Goal: Answer question/provide support: Share knowledge or assist other users

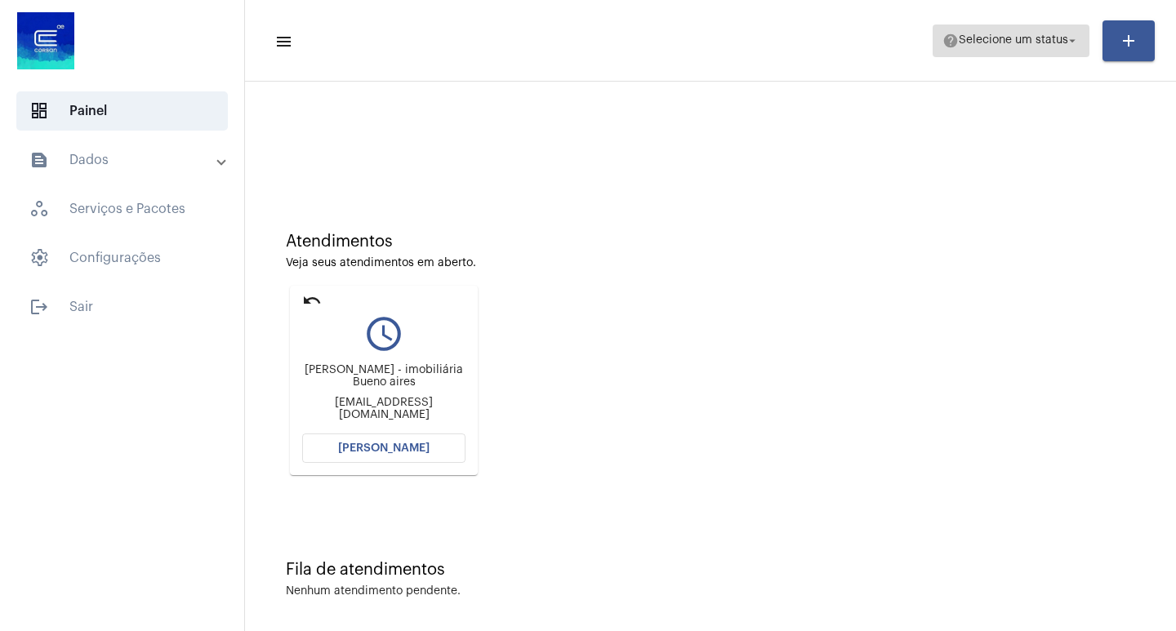
click at [1072, 34] on mat-icon "arrow_drop_down" at bounding box center [1072, 40] width 15 height 15
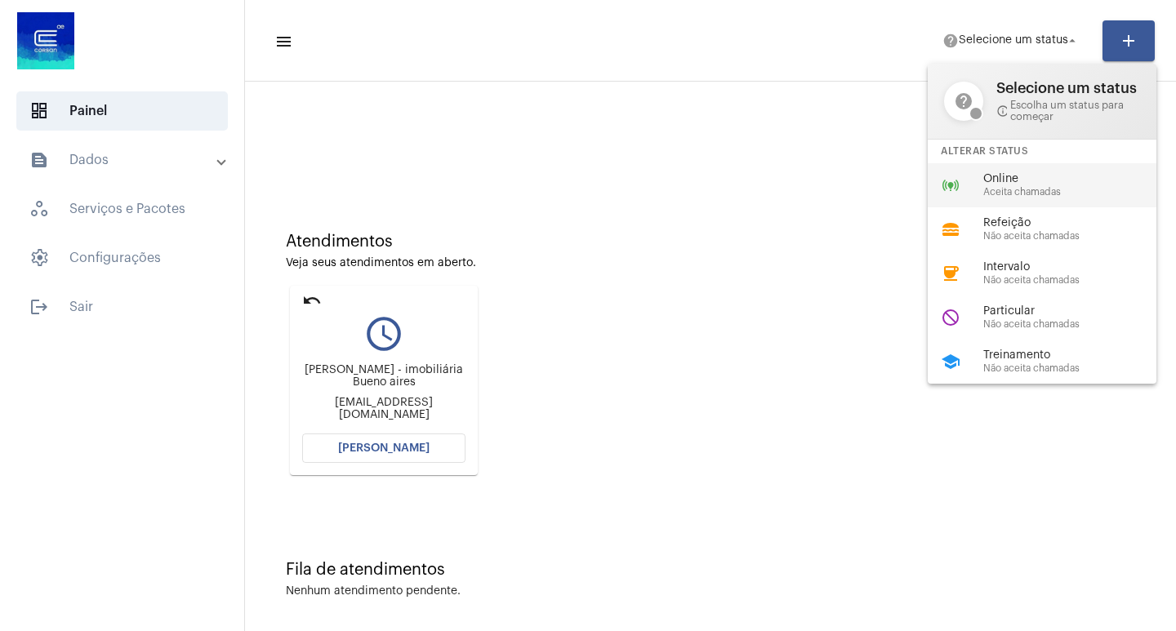
click at [1018, 180] on span "Online" at bounding box center [1076, 179] width 186 height 12
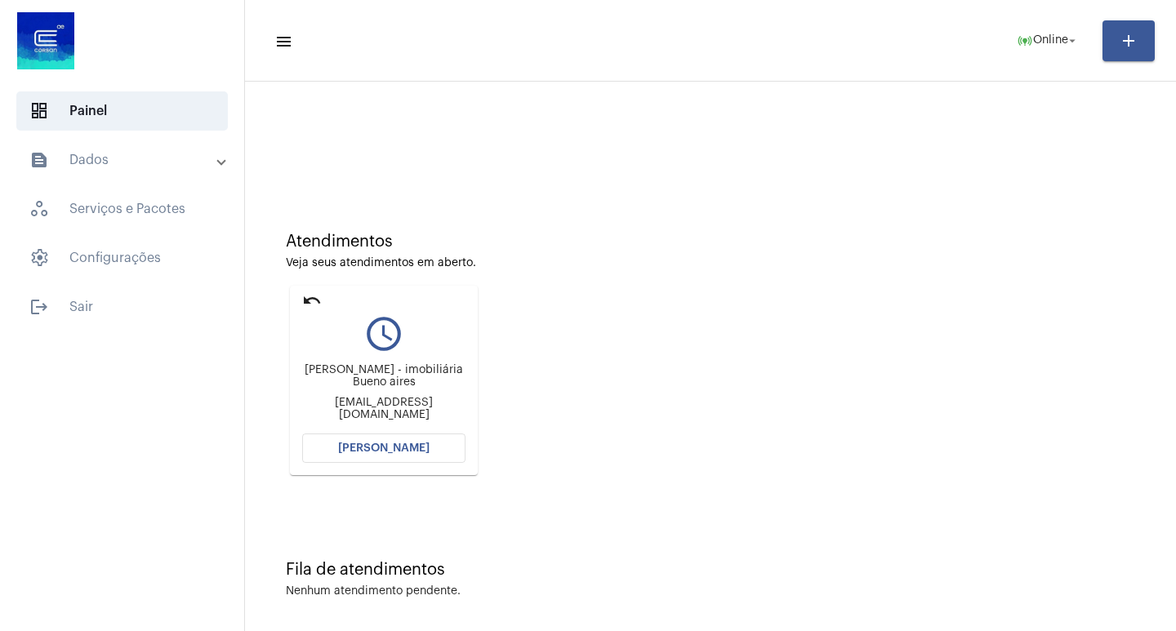
click at [390, 437] on button "[PERSON_NAME]" at bounding box center [383, 448] width 163 height 29
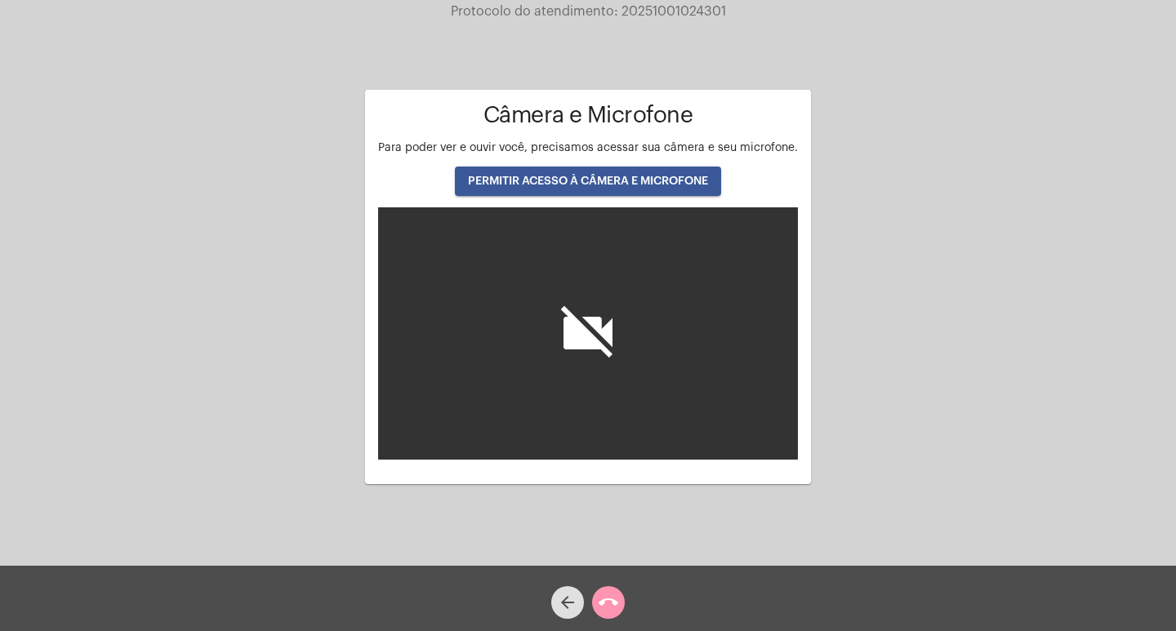
click at [613, 177] on span "PERMITIR ACESSO À CÂMERA E MICROFONE" at bounding box center [588, 181] width 240 height 11
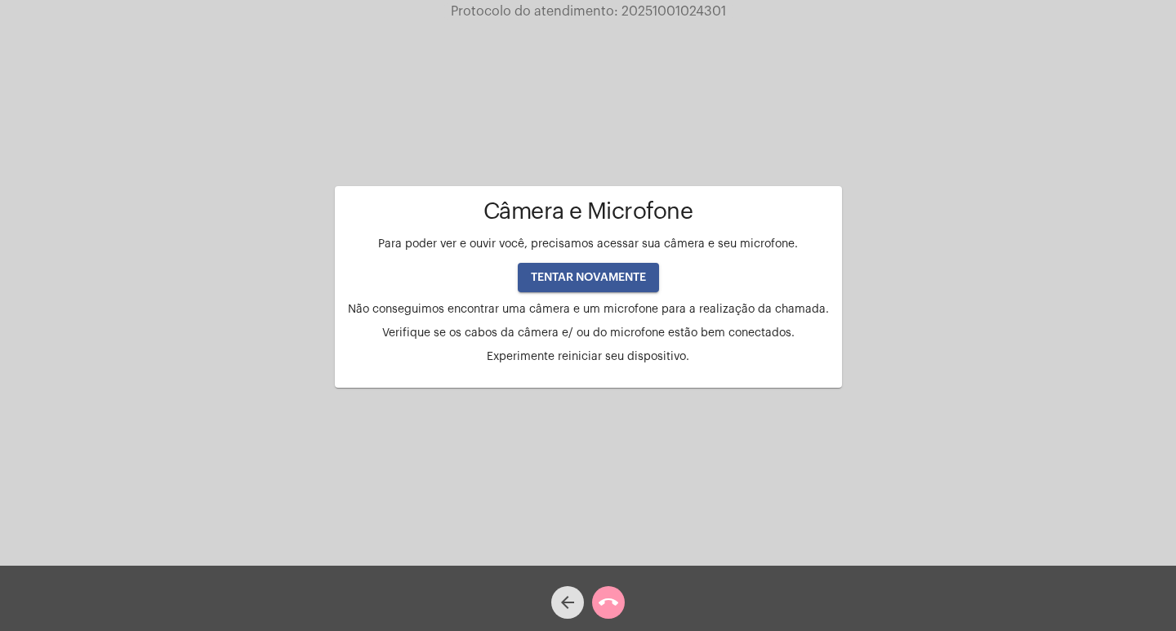
click at [608, 275] on span "TENTAR NOVAMENTE" at bounding box center [588, 277] width 115 height 11
click at [595, 276] on span "TENTAR NOVAMENTE" at bounding box center [588, 277] width 115 height 11
click at [595, 277] on span "TENTAR NOVAMENTE" at bounding box center [588, 277] width 115 height 11
click at [585, 237] on div "Câmera e Microfone Para poder ver e ouvir você, precisamos acessar sua câmera e…" at bounding box center [588, 281] width 481 height 164
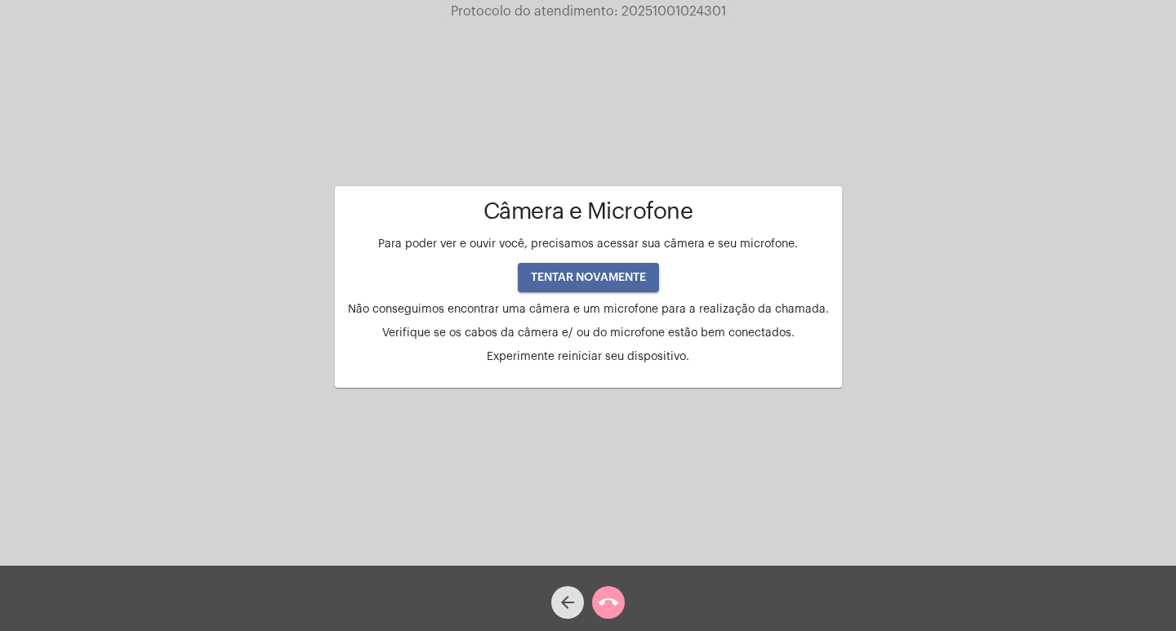
click at [569, 282] on span "TENTAR NOVAMENTE" at bounding box center [588, 277] width 115 height 11
click at [556, 604] on button "arrow_back" at bounding box center [567, 602] width 33 height 33
click at [562, 604] on mat-icon "arrow_back" at bounding box center [568, 603] width 20 height 20
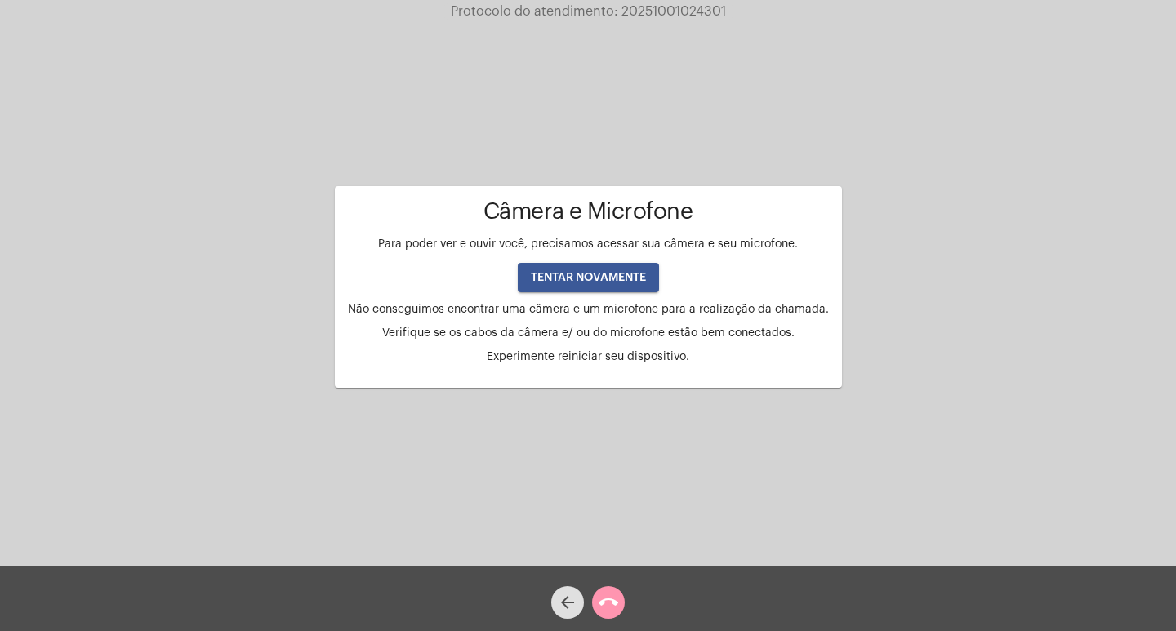
click at [562, 604] on mat-icon "arrow_back" at bounding box center [568, 603] width 20 height 20
click at [560, 600] on mat-icon "arrow_back" at bounding box center [568, 603] width 20 height 20
drag, startPoint x: 560, startPoint y: 600, endPoint x: 571, endPoint y: 362, distance: 238.0
click at [560, 600] on mat-icon "arrow_back" at bounding box center [568, 603] width 20 height 20
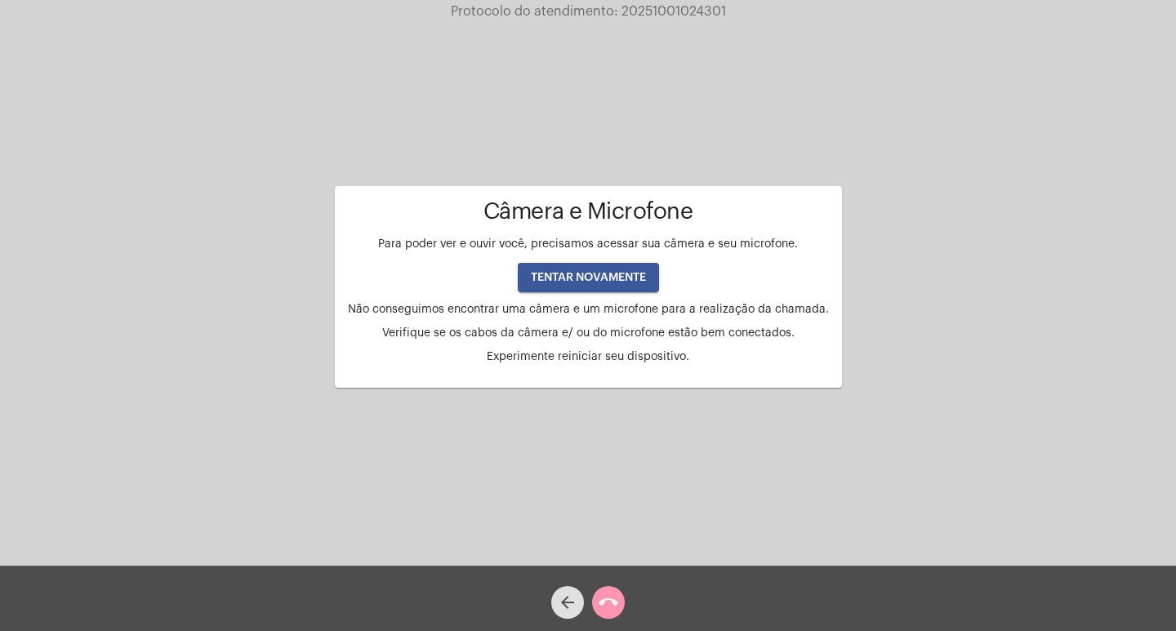
click at [575, 272] on span "TENTAR NOVAMENTE" at bounding box center [588, 277] width 115 height 11
click at [560, 603] on mat-icon "arrow_back" at bounding box center [568, 603] width 20 height 20
click at [561, 605] on mat-icon "arrow_back" at bounding box center [568, 603] width 20 height 20
click at [561, 606] on mat-icon "arrow_back" at bounding box center [568, 603] width 20 height 20
drag, startPoint x: 563, startPoint y: 606, endPoint x: 588, endPoint y: 604, distance: 25.4
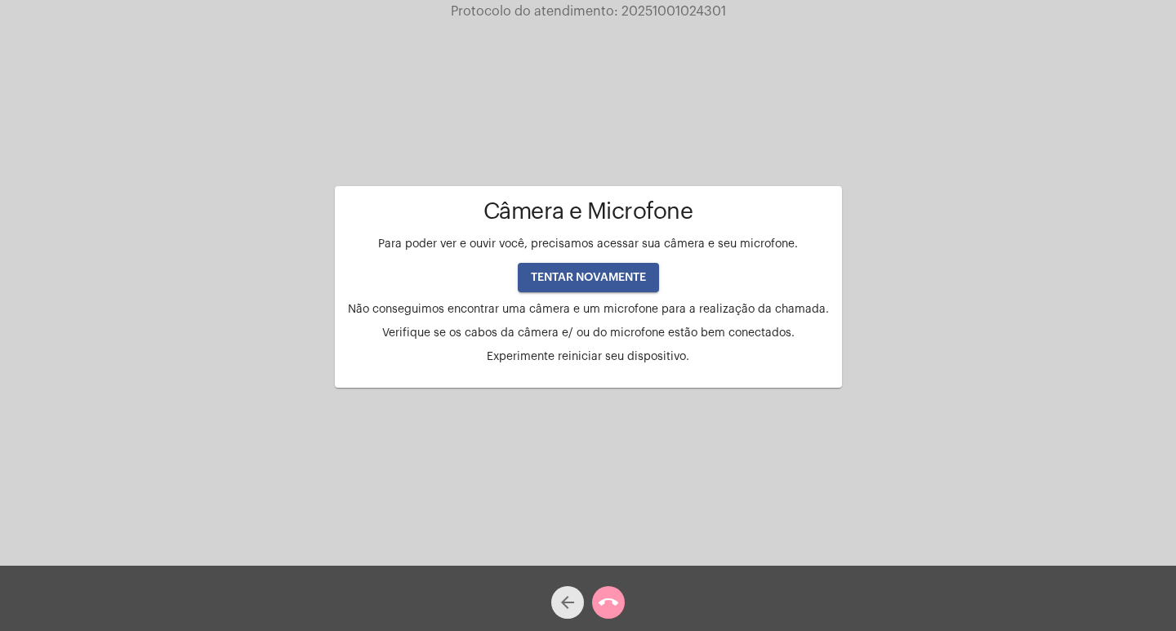
click at [568, 606] on mat-icon "arrow_back" at bounding box center [568, 603] width 20 height 20
click at [605, 598] on mat-icon "call_end" at bounding box center [609, 603] width 20 height 20
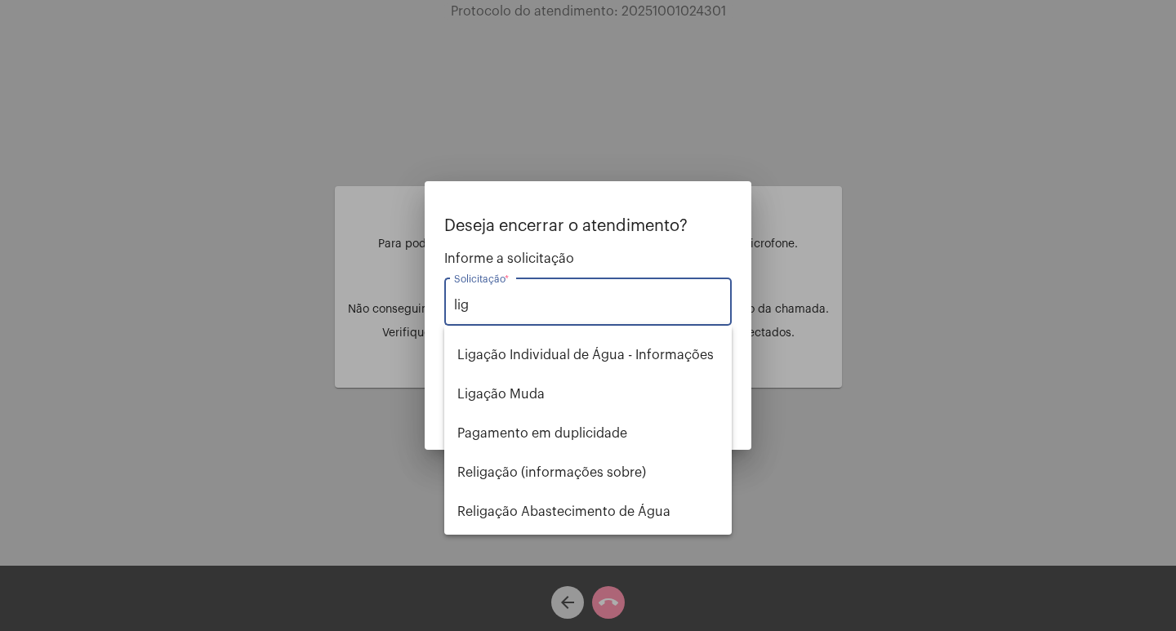
scroll to position [65, 0]
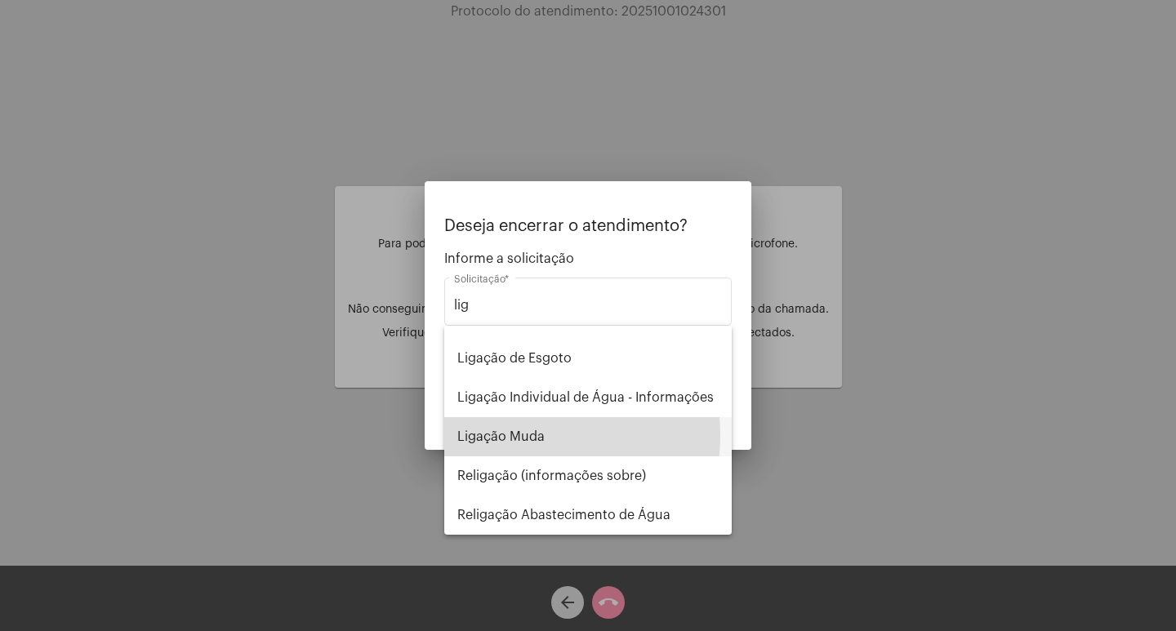
click at [510, 435] on span "Ligação Muda" at bounding box center [587, 436] width 261 height 39
type input "Ligação Muda"
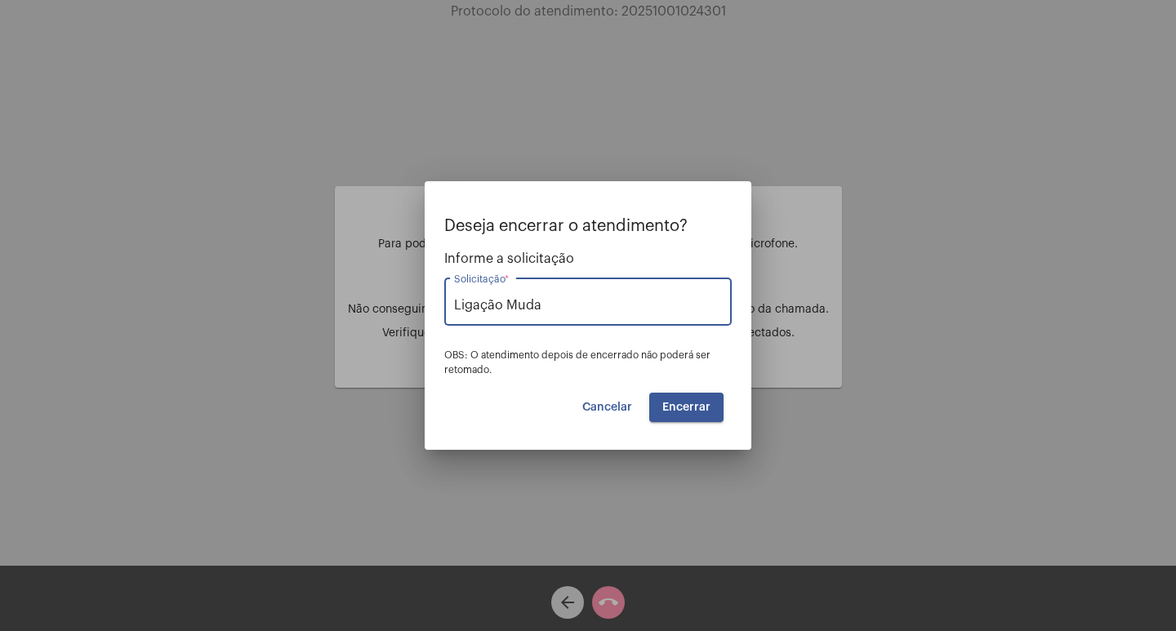
click at [685, 407] on span "Encerrar" at bounding box center [686, 407] width 48 height 11
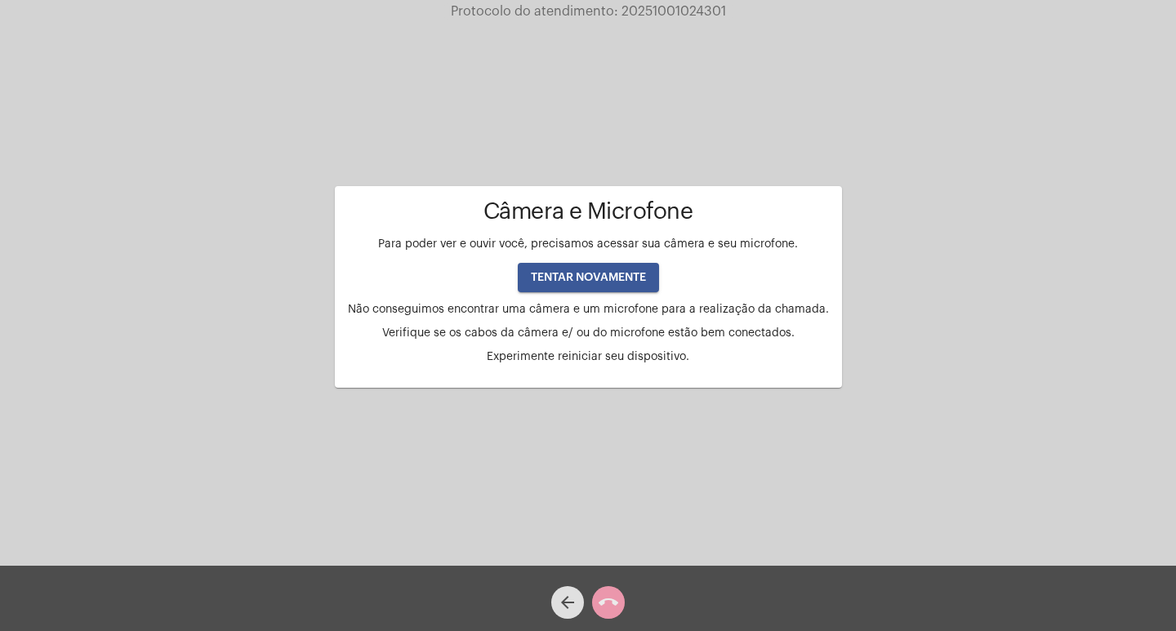
click at [609, 604] on mat-icon "call_end" at bounding box center [609, 603] width 20 height 20
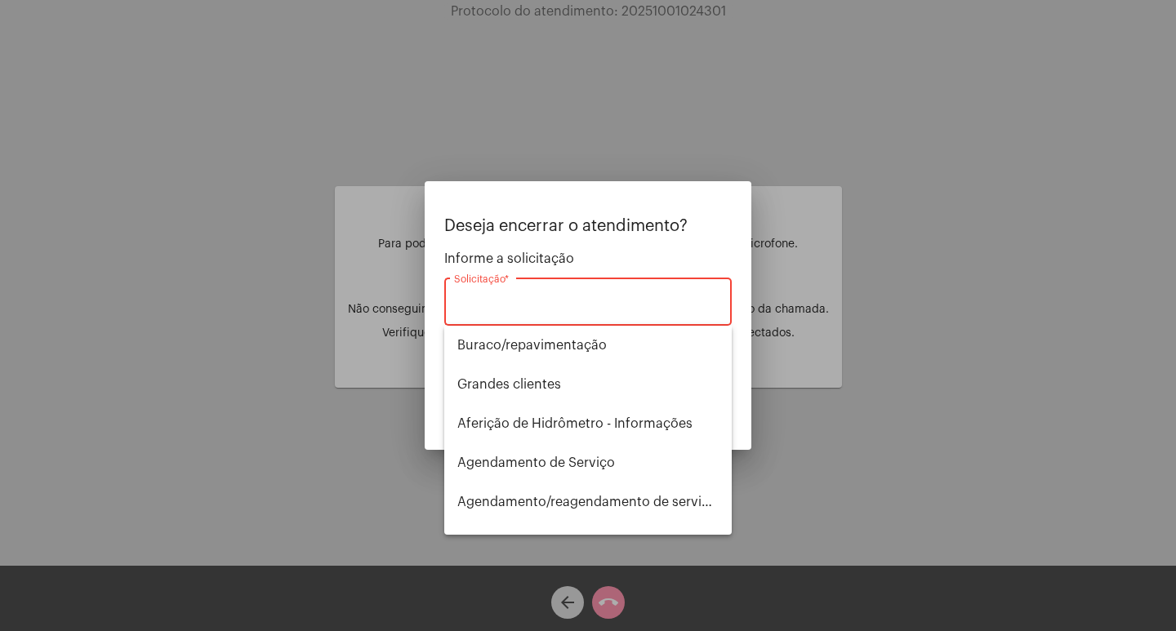
click at [564, 601] on div at bounding box center [588, 315] width 1176 height 631
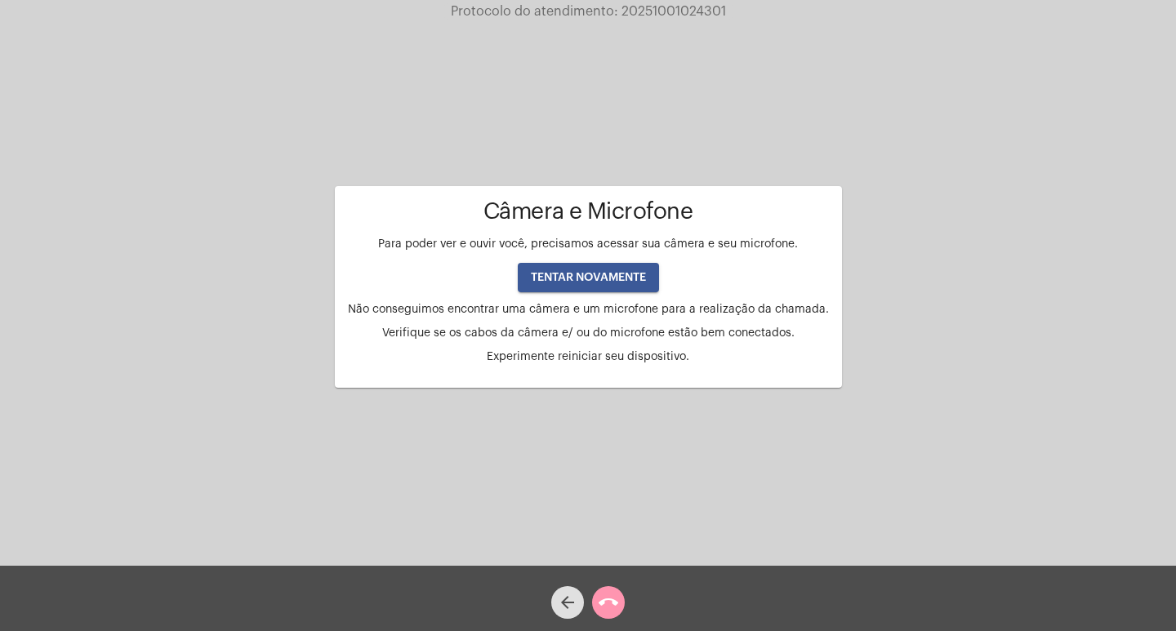
click at [564, 601] on mat-icon "arrow_back" at bounding box center [568, 603] width 20 height 20
click at [612, 593] on mat-icon "call_end" at bounding box center [609, 603] width 20 height 20
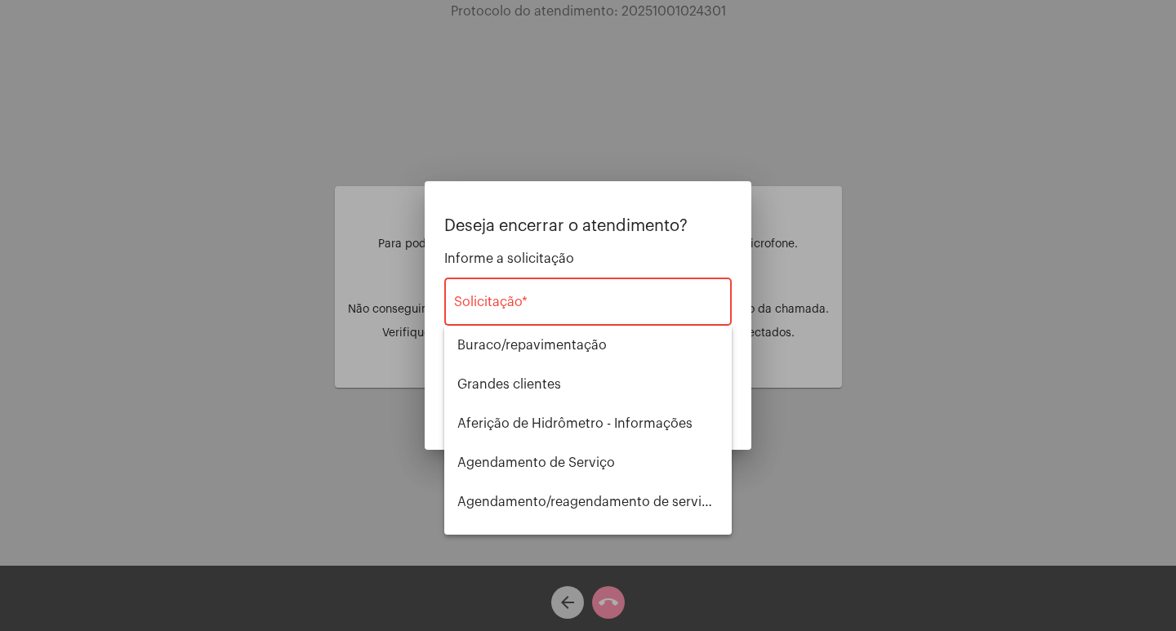
click at [612, 593] on div at bounding box center [588, 315] width 1176 height 631
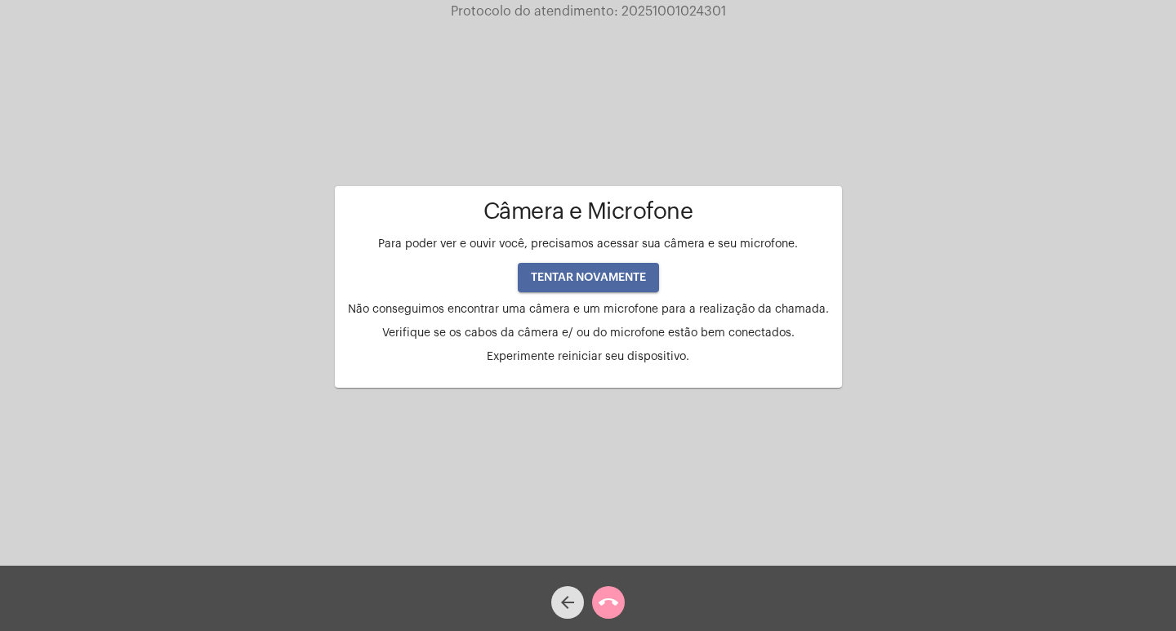
click at [596, 276] on span "TENTAR NOVAMENTE" at bounding box center [588, 277] width 115 height 11
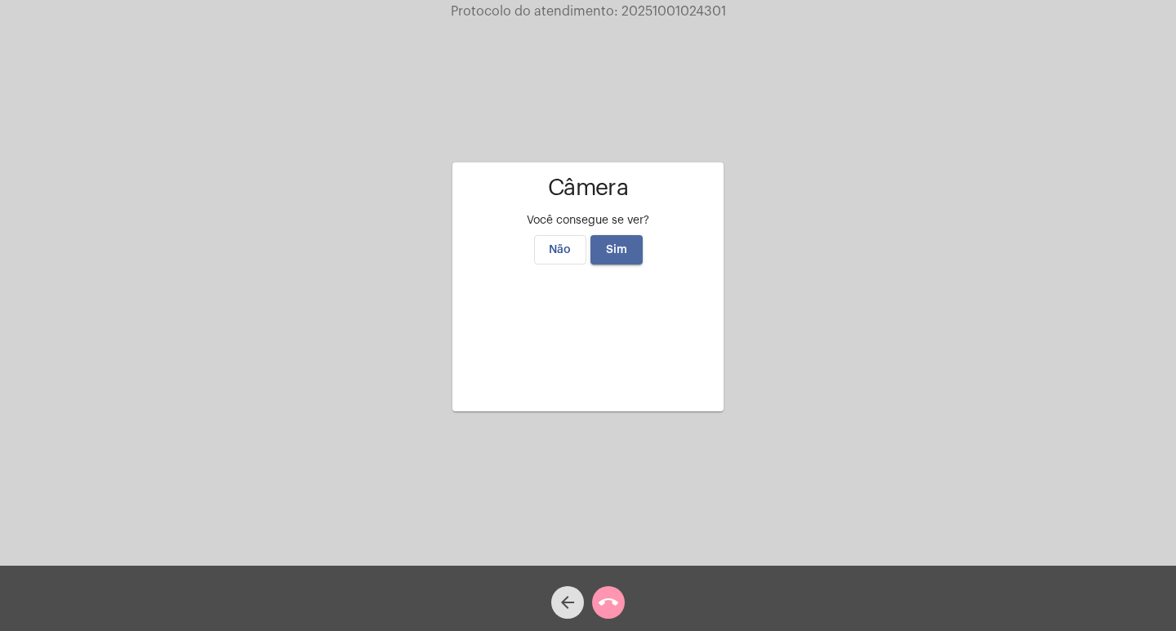
click at [619, 244] on span "Sim" at bounding box center [616, 249] width 21 height 11
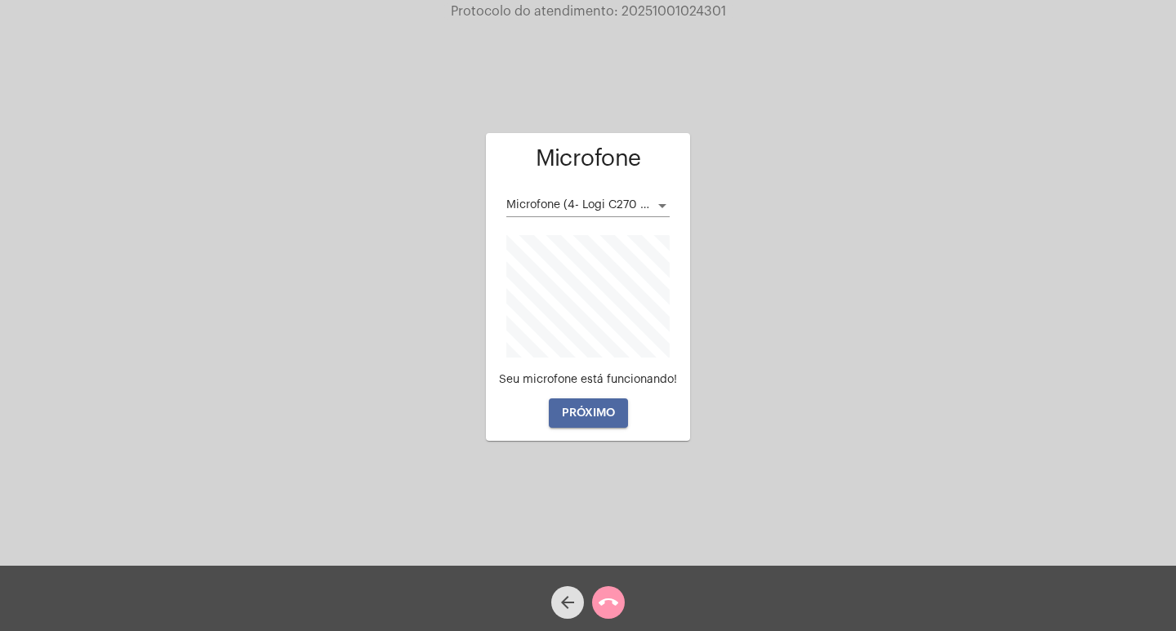
click at [601, 421] on button "PRÓXIMO" at bounding box center [588, 413] width 79 height 29
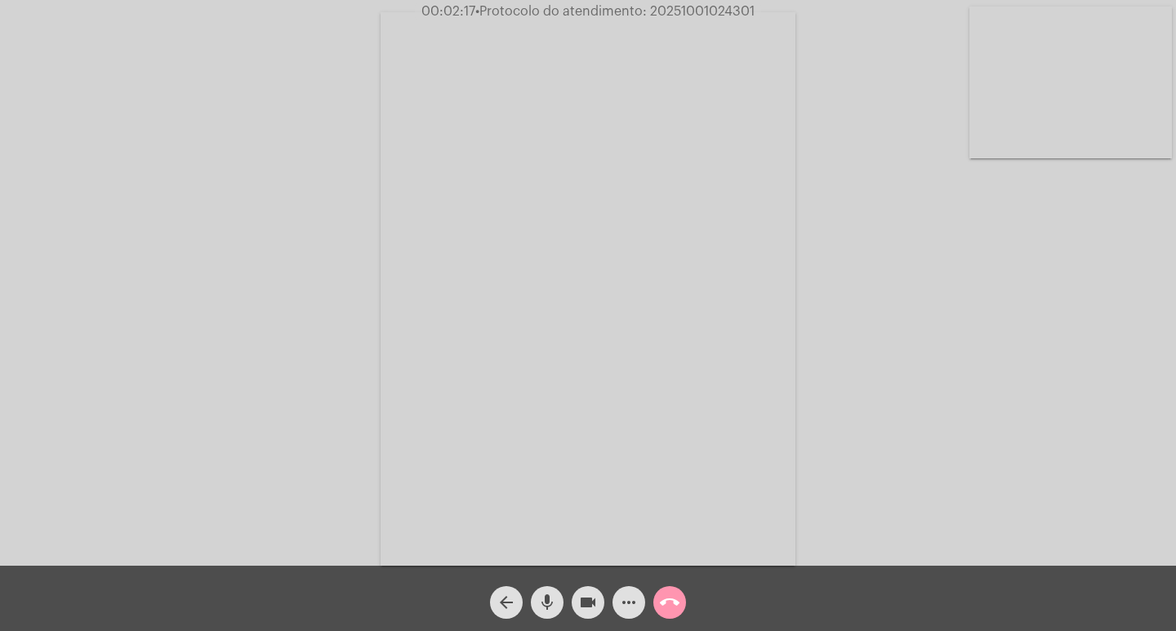
click at [1135, 524] on div "Acessando Câmera e Microfone..." at bounding box center [588, 287] width 1173 height 566
click at [290, 100] on div "Acessando Câmera e Microfone..." at bounding box center [588, 287] width 1173 height 566
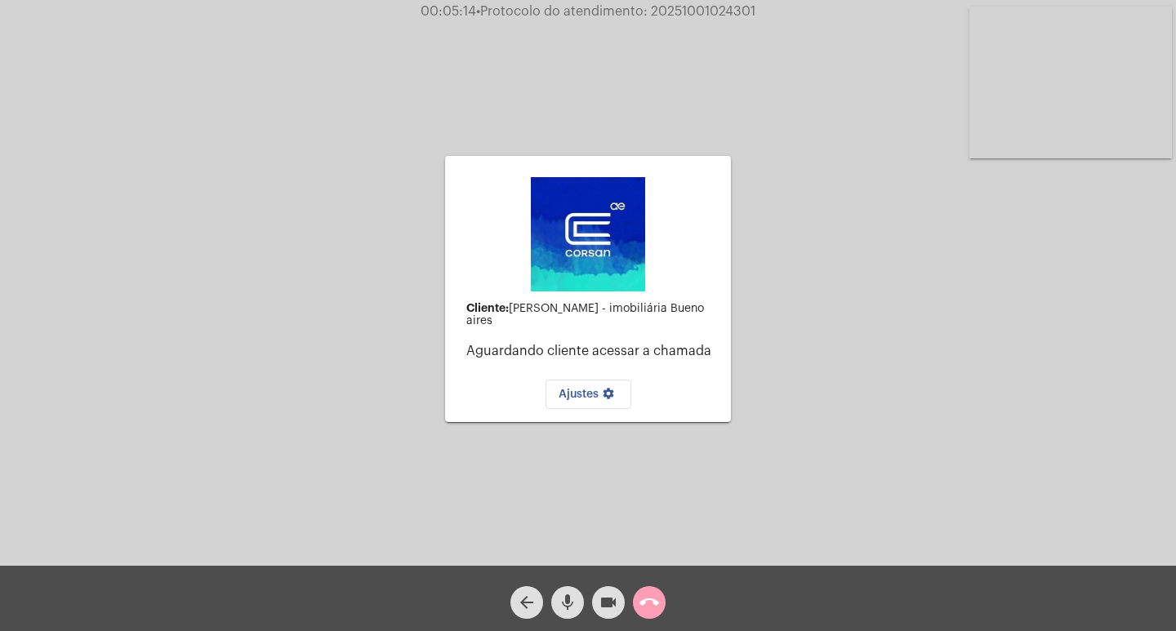
click at [649, 601] on mat-icon "call_end" at bounding box center [650, 603] width 20 height 20
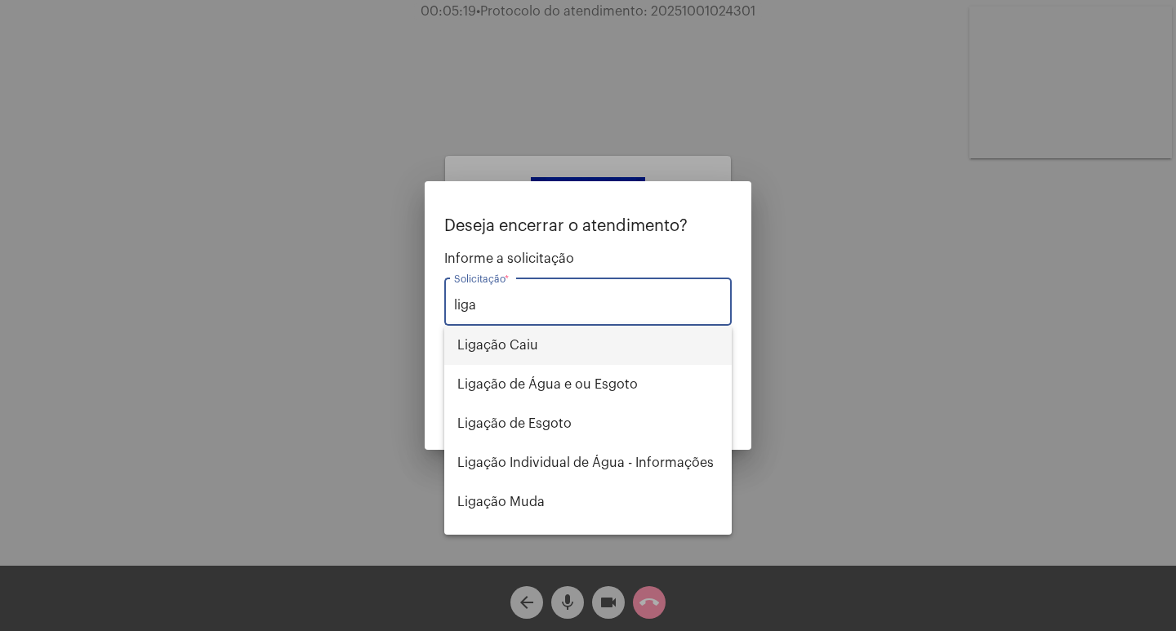
click at [527, 343] on span "Ligação Caiu" at bounding box center [587, 345] width 261 height 39
type input "Ligação Caiu"
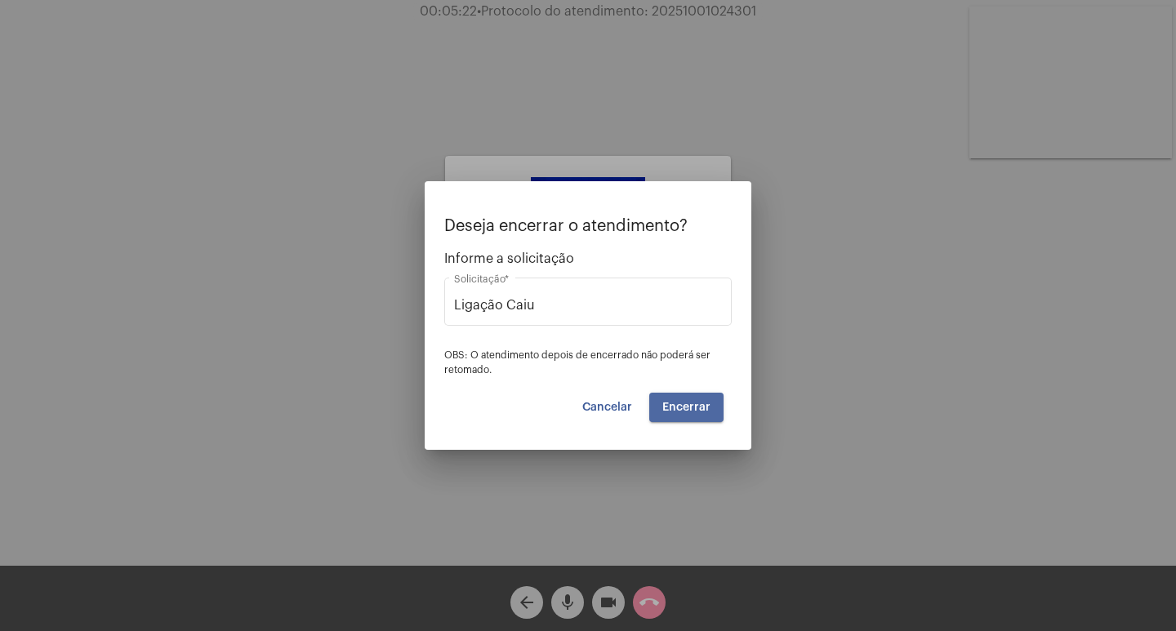
click at [695, 408] on span "Encerrar" at bounding box center [686, 407] width 48 height 11
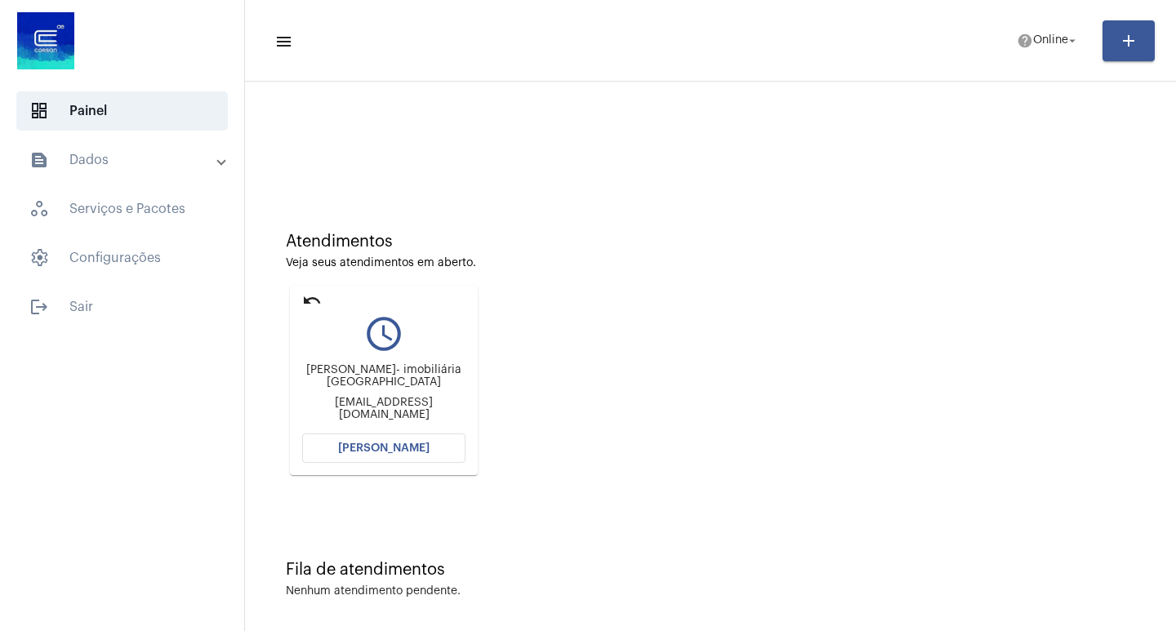
click at [389, 450] on span "[PERSON_NAME]" at bounding box center [383, 448] width 91 height 11
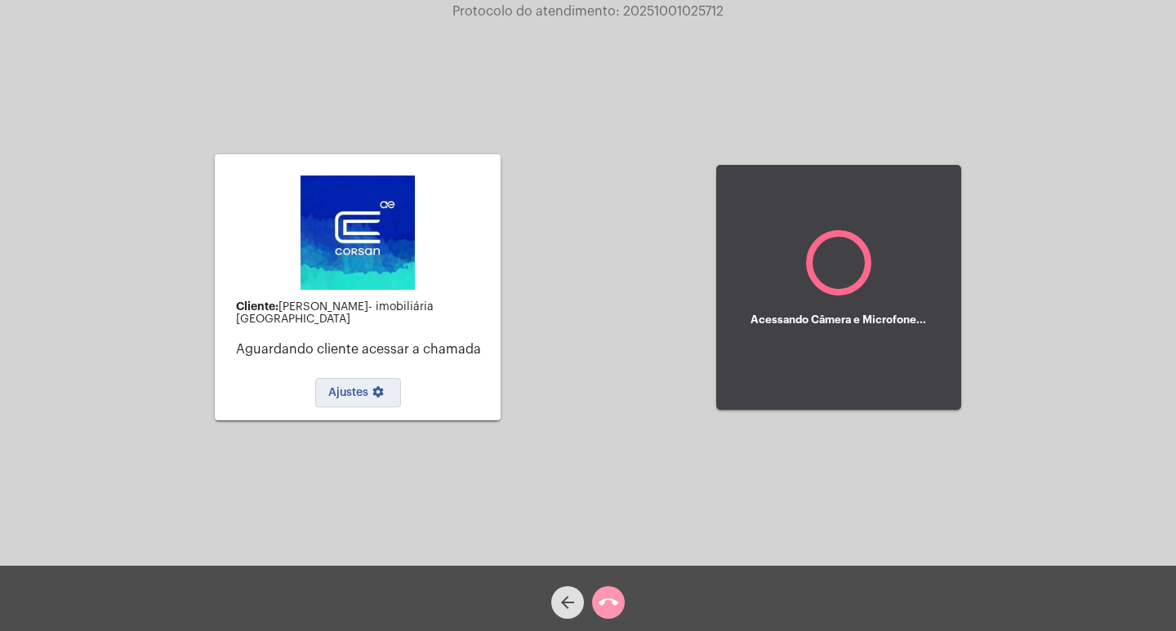
click at [346, 389] on span "Ajustes settings" at bounding box center [358, 392] width 60 height 11
click at [633, 356] on div "Cliente: [PERSON_NAME]- imobiliária [GEOGRAPHIC_DATA] Aguardando cliente acessa…" at bounding box center [588, 285] width 1173 height 566
click at [447, 286] on mat-card-content "Cliente: [PERSON_NAME]- imobiliária [GEOGRAPHIC_DATA] Aguardando cliente acessa…" at bounding box center [358, 287] width 260 height 240
click at [825, 301] on div "Acessando Câmera e Microfone..." at bounding box center [839, 319] width 176 height 47
click at [825, 302] on div "Acessando Câmera e Microfone..." at bounding box center [839, 319] width 176 height 47
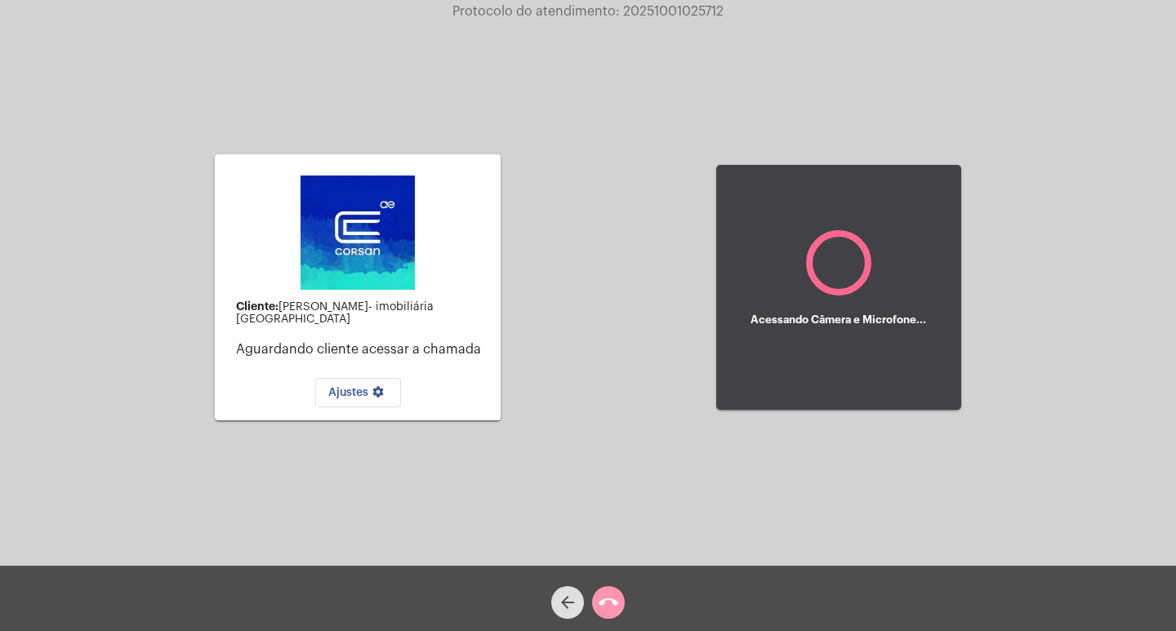
click at [825, 302] on div "Acessando Câmera e Microfone..." at bounding box center [839, 319] width 176 height 47
click at [441, 347] on p "Aguardando cliente acessar a chamada" at bounding box center [362, 349] width 252 height 15
click at [632, 315] on div "Cliente: [PERSON_NAME]- imobiliária [GEOGRAPHIC_DATA] Aguardando cliente acessa…" at bounding box center [588, 285] width 1173 height 566
click at [573, 596] on mat-icon "arrow_back" at bounding box center [568, 603] width 20 height 20
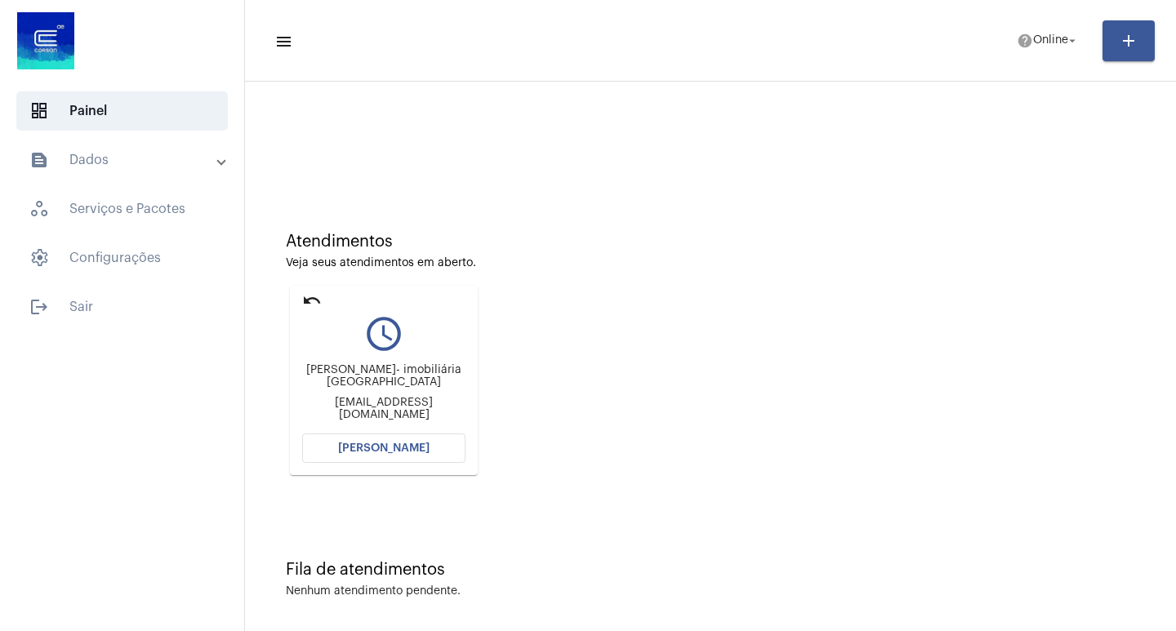
click at [381, 445] on span "[PERSON_NAME]" at bounding box center [383, 448] width 91 height 11
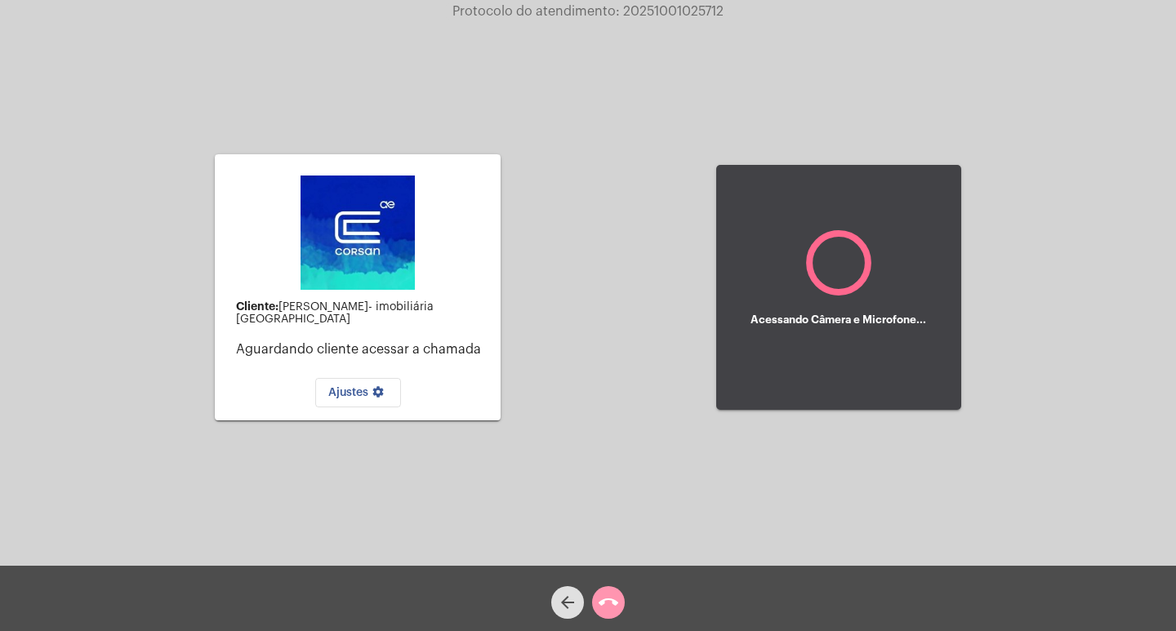
click at [678, 352] on div "Cliente: [PERSON_NAME]- imobiliária [GEOGRAPHIC_DATA] Aguardando cliente acessa…" at bounding box center [588, 285] width 1173 height 566
click at [678, 356] on div "Cliente: [PERSON_NAME]- imobiliária [GEOGRAPHIC_DATA] Aguardando cliente acessa…" at bounding box center [588, 285] width 1173 height 566
click at [753, 342] on div "Acessando Câmera e Microfone..." at bounding box center [839, 319] width 176 height 47
click at [753, 341] on div "Acessando Câmera e Microfone..." at bounding box center [839, 319] width 176 height 47
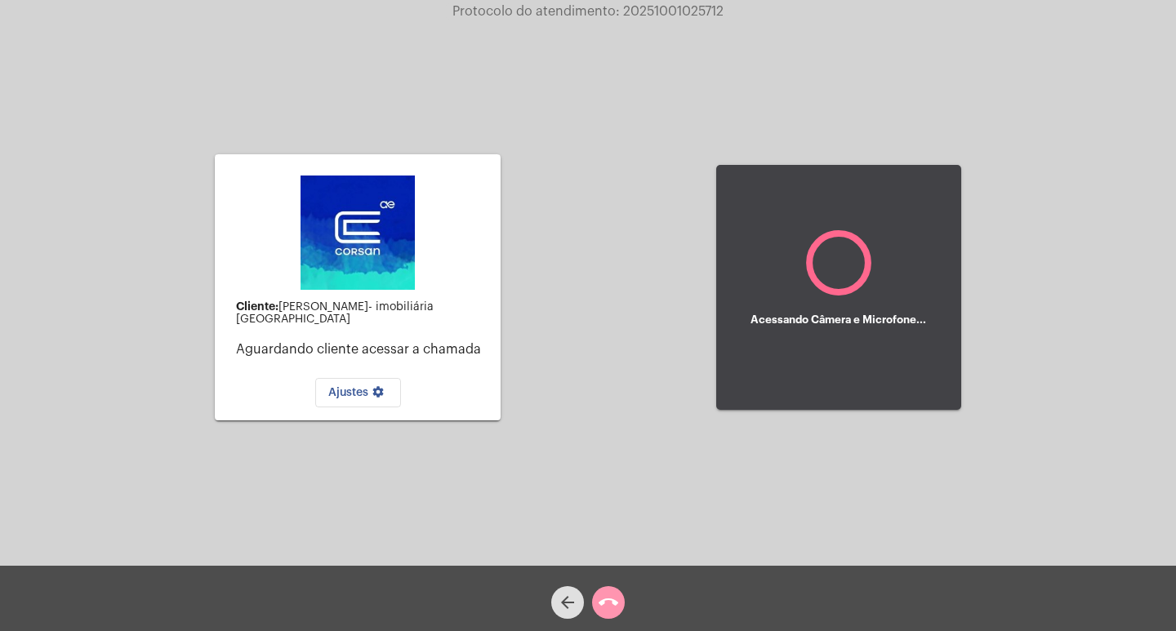
click at [616, 465] on div "Cliente: [PERSON_NAME]- imobiliária [GEOGRAPHIC_DATA] Aguardando cliente acessa…" at bounding box center [588, 285] width 1173 height 566
click at [791, 457] on div "Acessando Câmera e Microfone..." at bounding box center [838, 288] width 245 height 562
click at [611, 601] on mat-icon "call_end" at bounding box center [609, 603] width 20 height 20
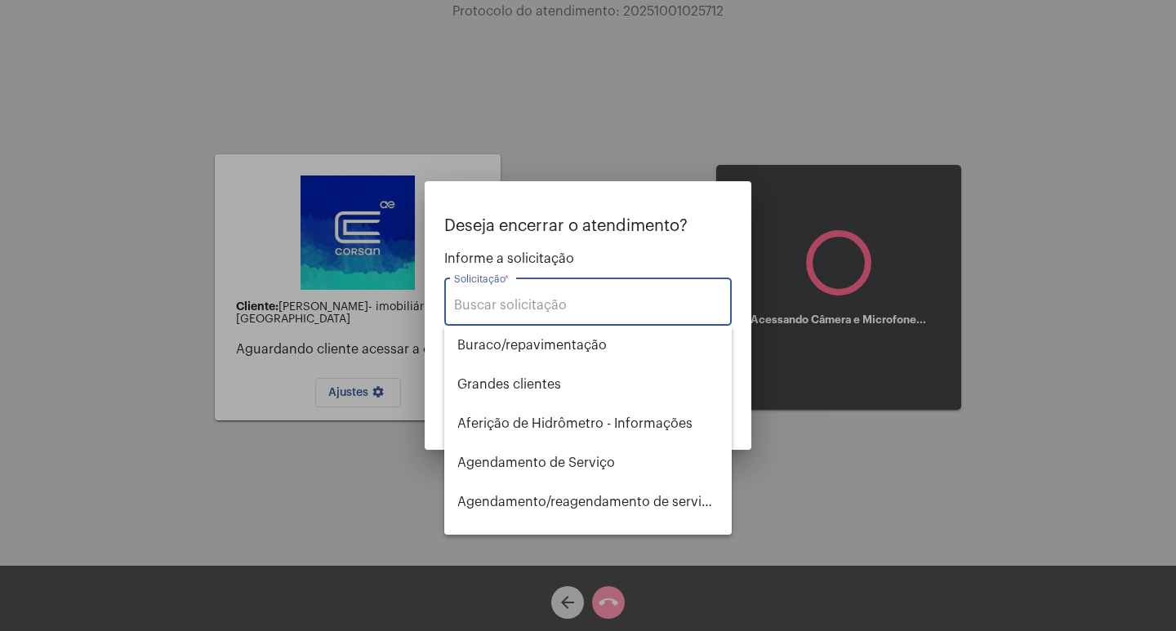
click at [497, 306] on input "Solicitação *" at bounding box center [588, 305] width 268 height 15
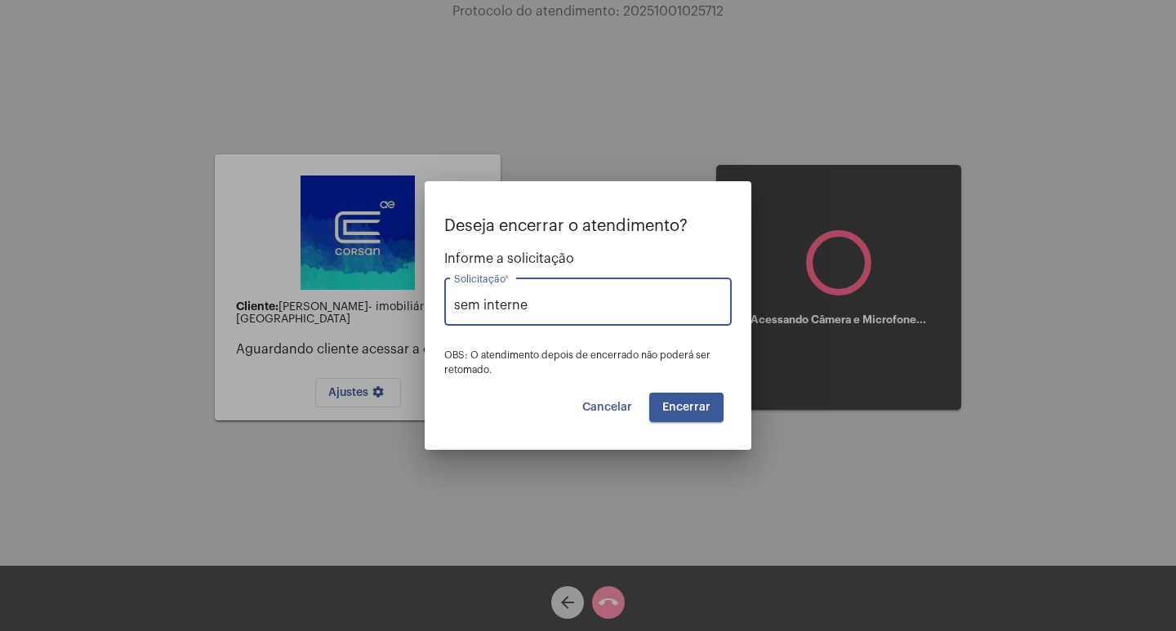
type input "sem internet"
drag, startPoint x: 595, startPoint y: 305, endPoint x: 442, endPoint y: 314, distance: 153.0
click at [442, 314] on mat-dialog-container "Deseja encerrar o atendimento? Informe a solicitação sem internet Solicitação *…" at bounding box center [588, 315] width 327 height 269
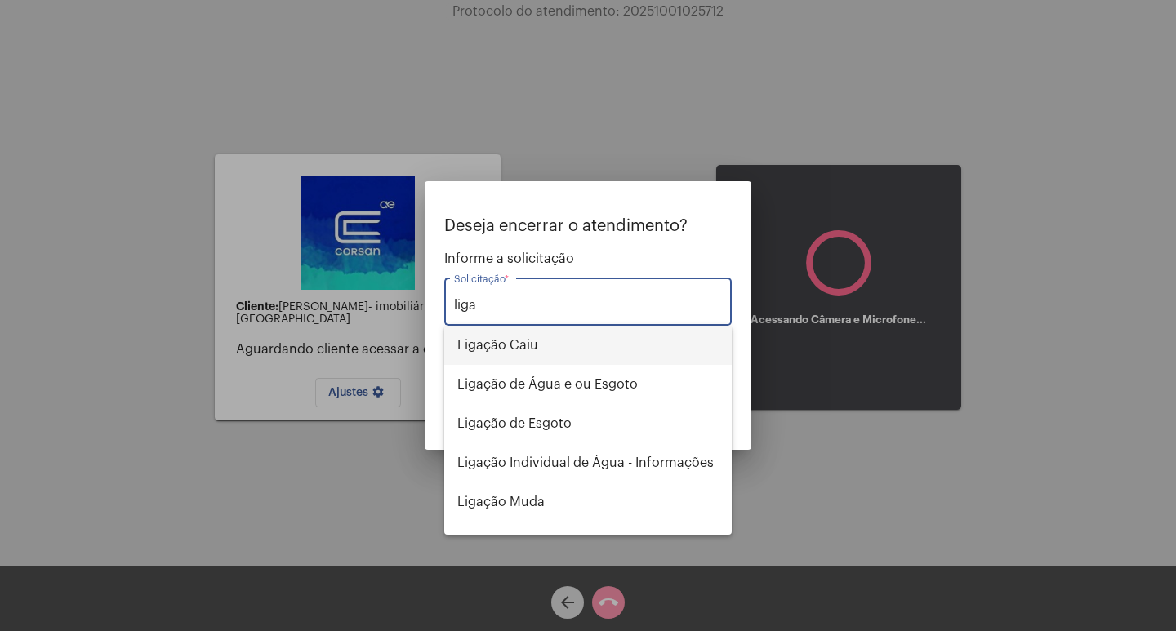
click at [529, 347] on span "Ligação Caiu" at bounding box center [587, 345] width 261 height 39
type input "Ligação Caiu"
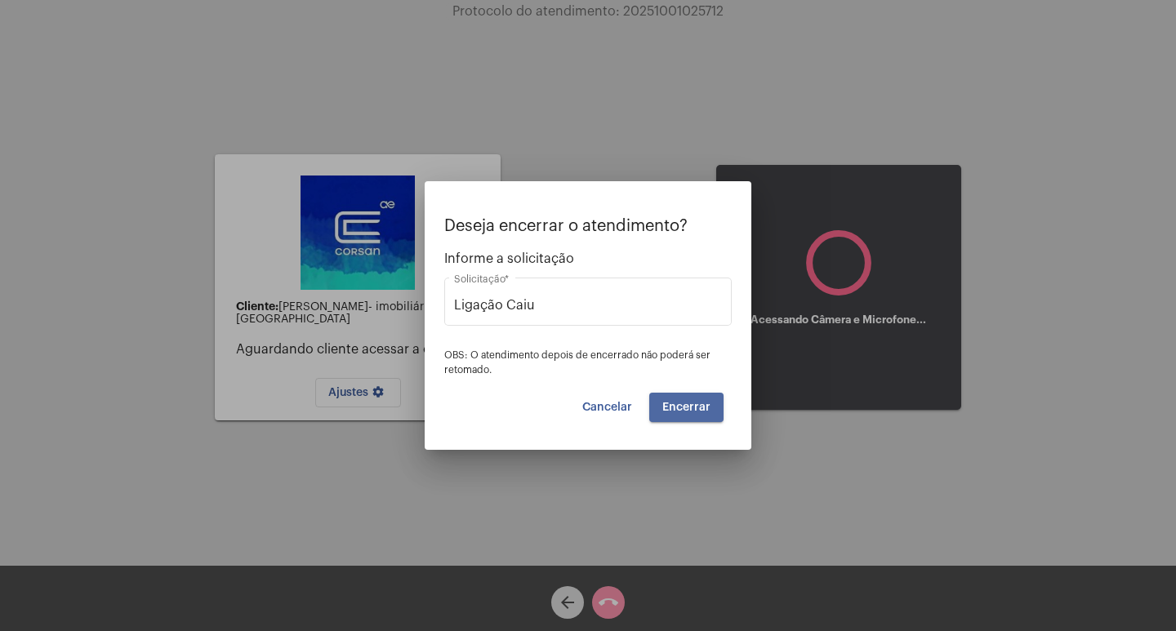
click at [690, 408] on span "Encerrar" at bounding box center [686, 407] width 48 height 11
